Goal: Find specific page/section: Find specific page/section

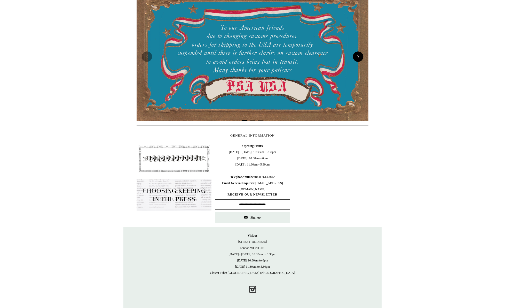
click at [360, 56] on button "Next" at bounding box center [358, 56] width 10 height 10
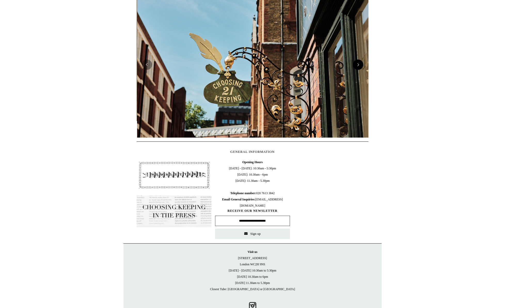
scroll to position [0, 232]
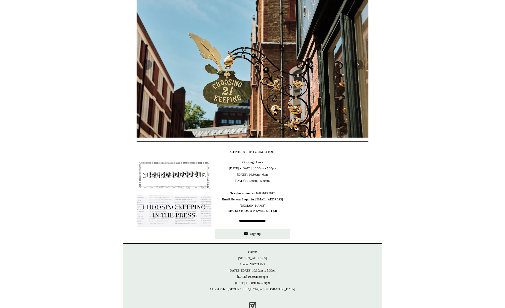
click at [360, 57] on div at bounding box center [253, 65] width 232 height 146
click at [359, 64] on button "Next" at bounding box center [358, 64] width 10 height 10
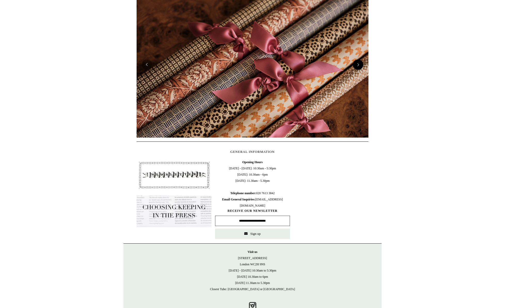
click at [358, 66] on button "Next" at bounding box center [358, 64] width 10 height 10
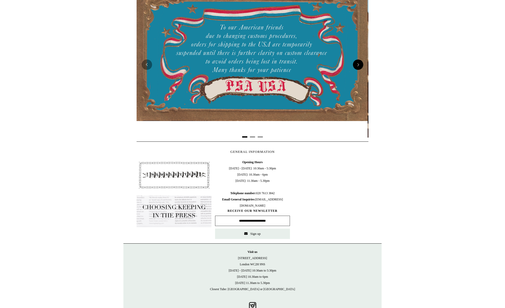
scroll to position [0, 0]
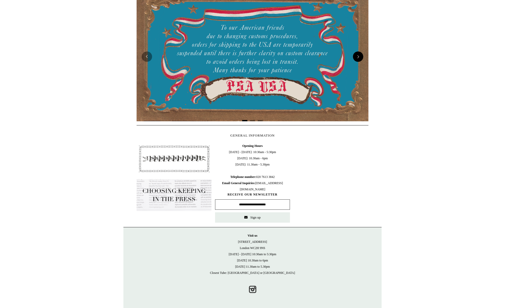
click at [358, 66] on img at bounding box center [253, 56] width 232 height 129
